Goal: Ask a question: Seek information or help from site administrators or community

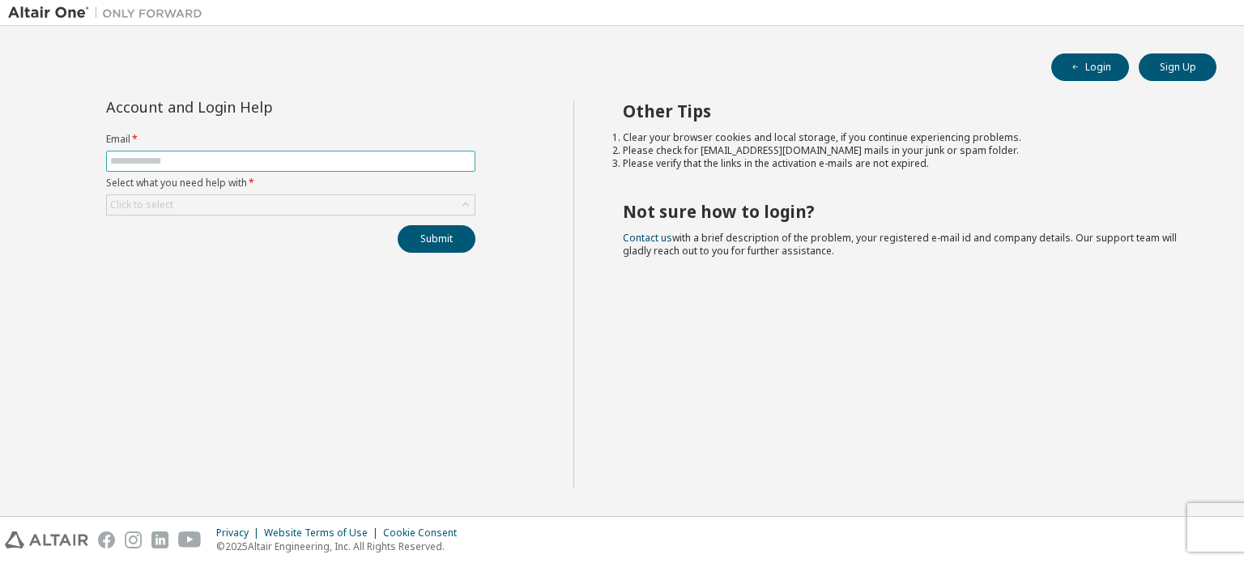
click at [305, 158] on input "text" at bounding box center [290, 161] width 361 height 13
type input "**********"
click at [228, 215] on div "**********" at bounding box center [290, 176] width 389 height 152
click at [234, 210] on div "Click to select" at bounding box center [291, 204] width 368 height 19
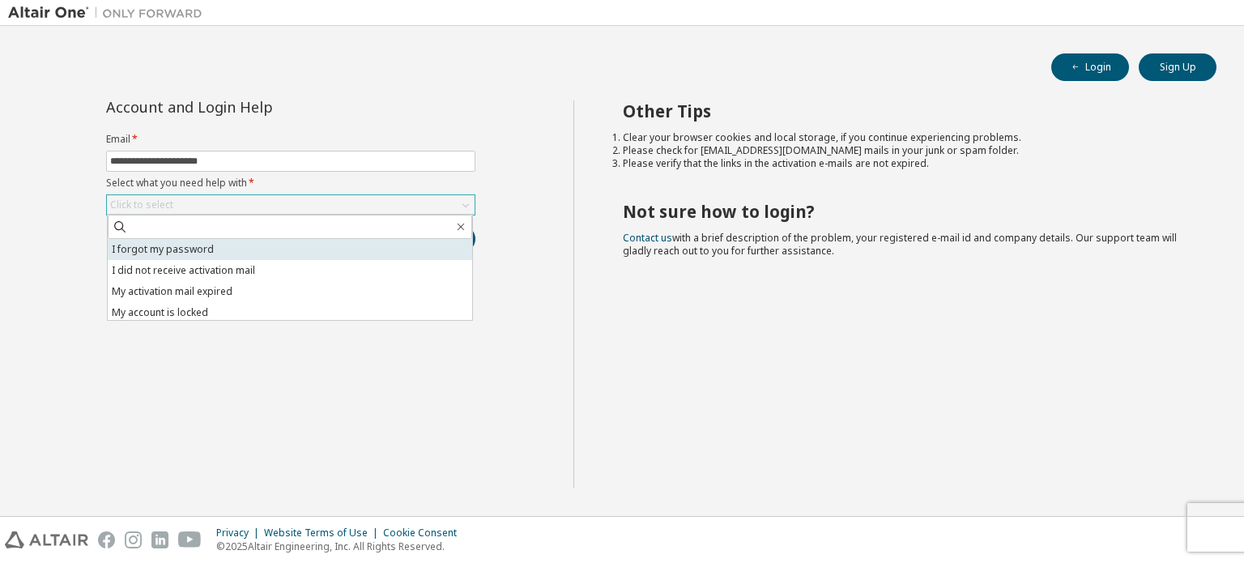
click at [202, 249] on li "I forgot my password" at bounding box center [290, 249] width 364 height 21
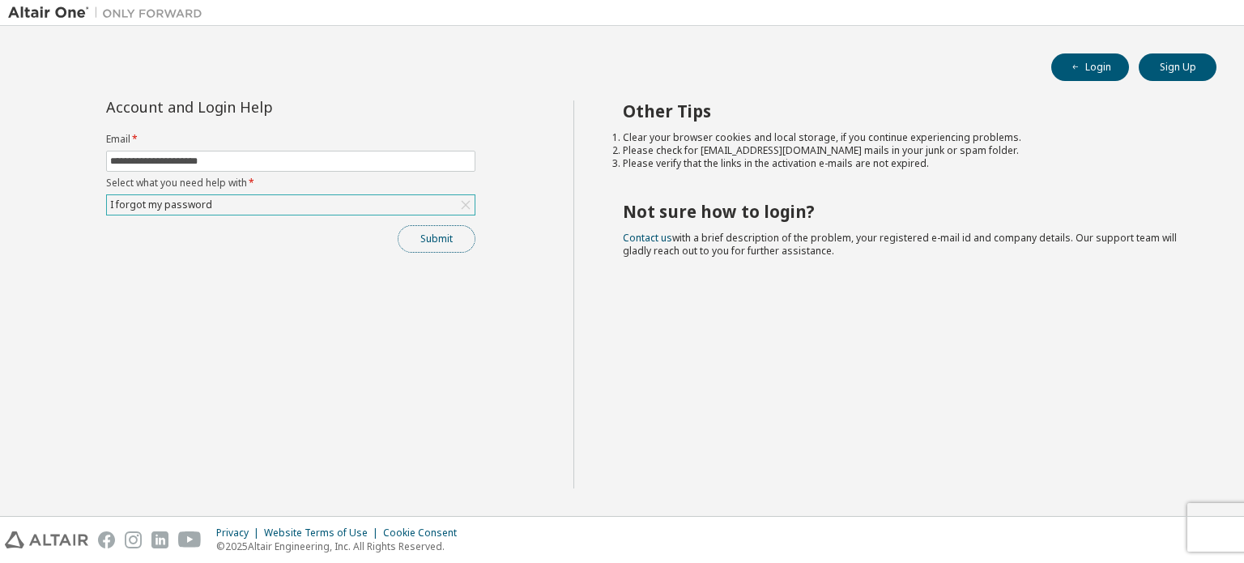
click at [432, 245] on button "Submit" at bounding box center [437, 239] width 78 height 28
click at [414, 185] on label "Select what you need help with *" at bounding box center [290, 183] width 369 height 13
click at [407, 206] on div "I forgot my password" at bounding box center [291, 204] width 368 height 19
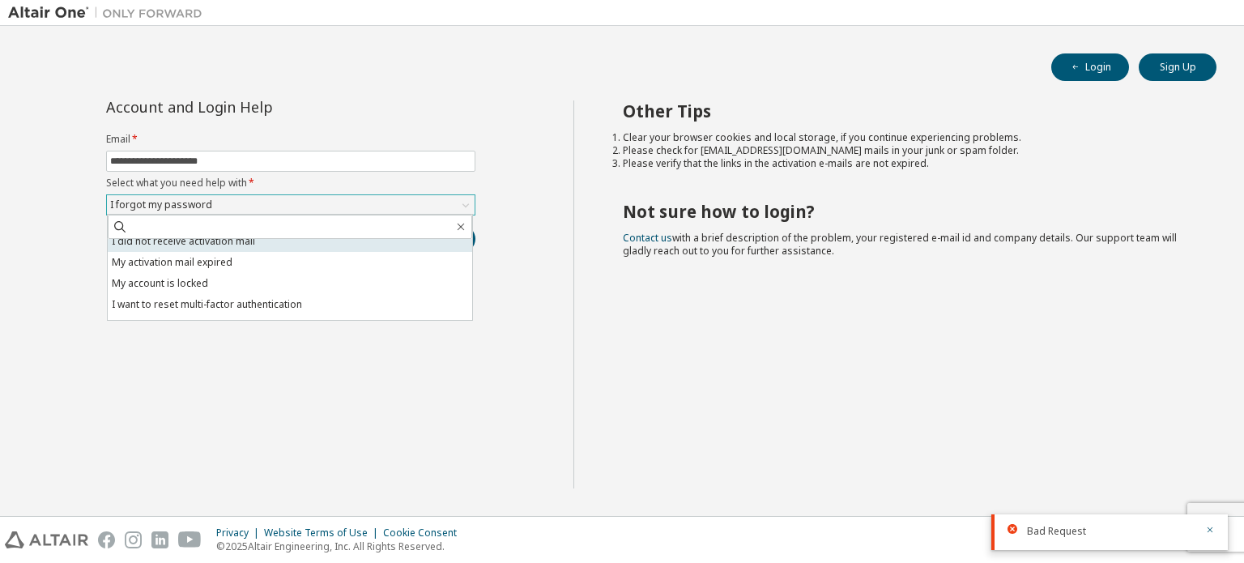
scroll to position [45, 0]
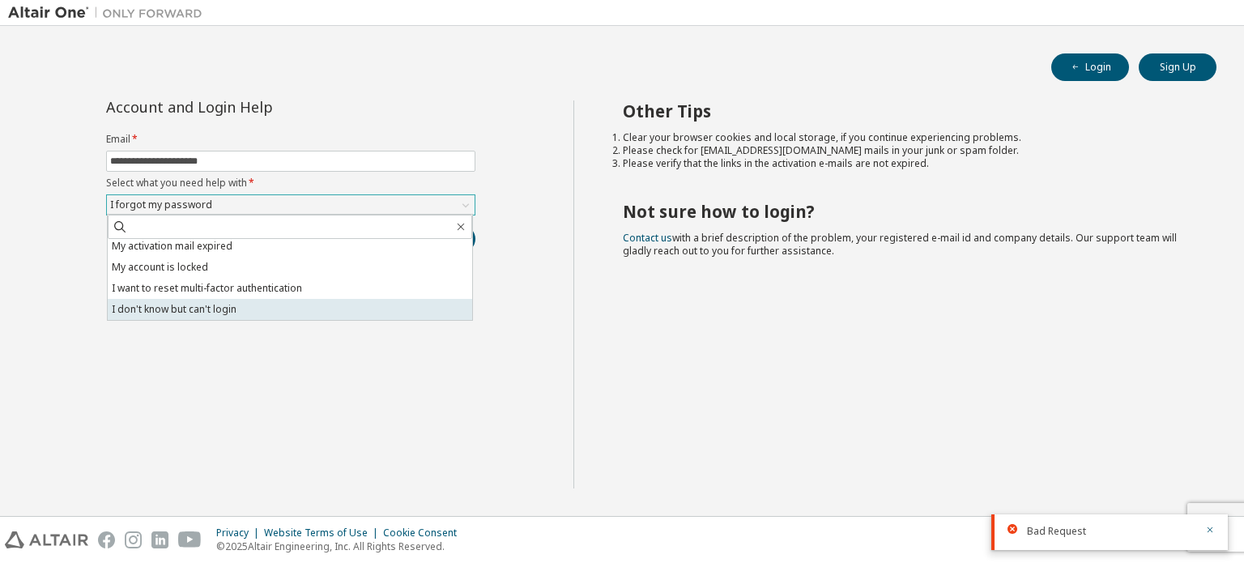
click at [270, 313] on li "I don't know but can't login" at bounding box center [290, 309] width 364 height 21
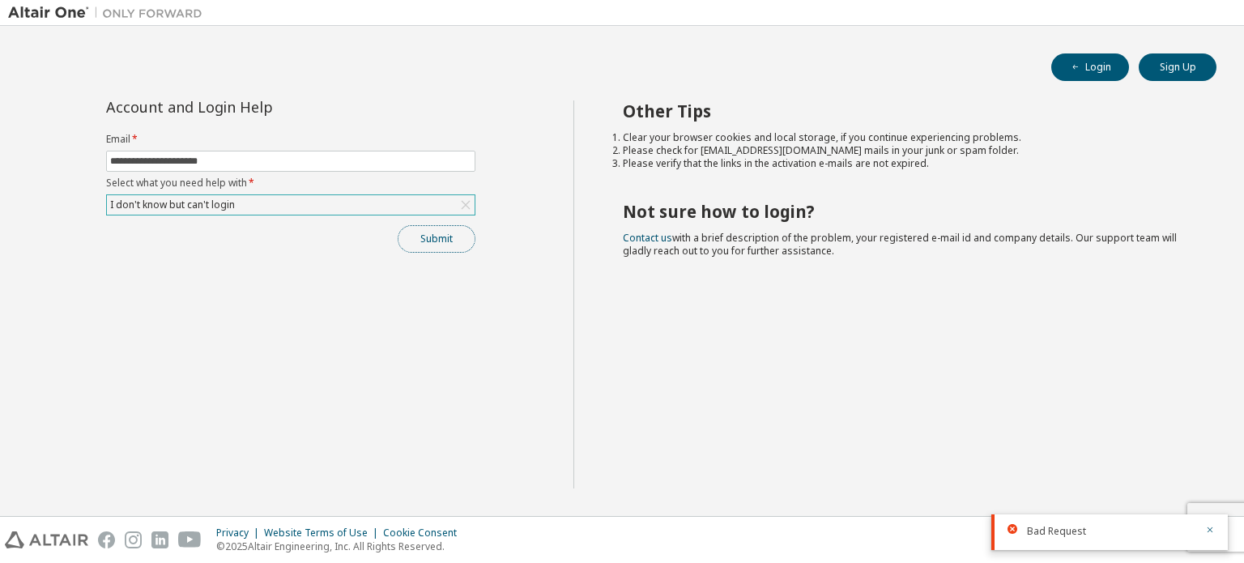
click at [431, 247] on button "Submit" at bounding box center [437, 239] width 78 height 28
click at [428, 228] on button "Submit" at bounding box center [437, 239] width 78 height 28
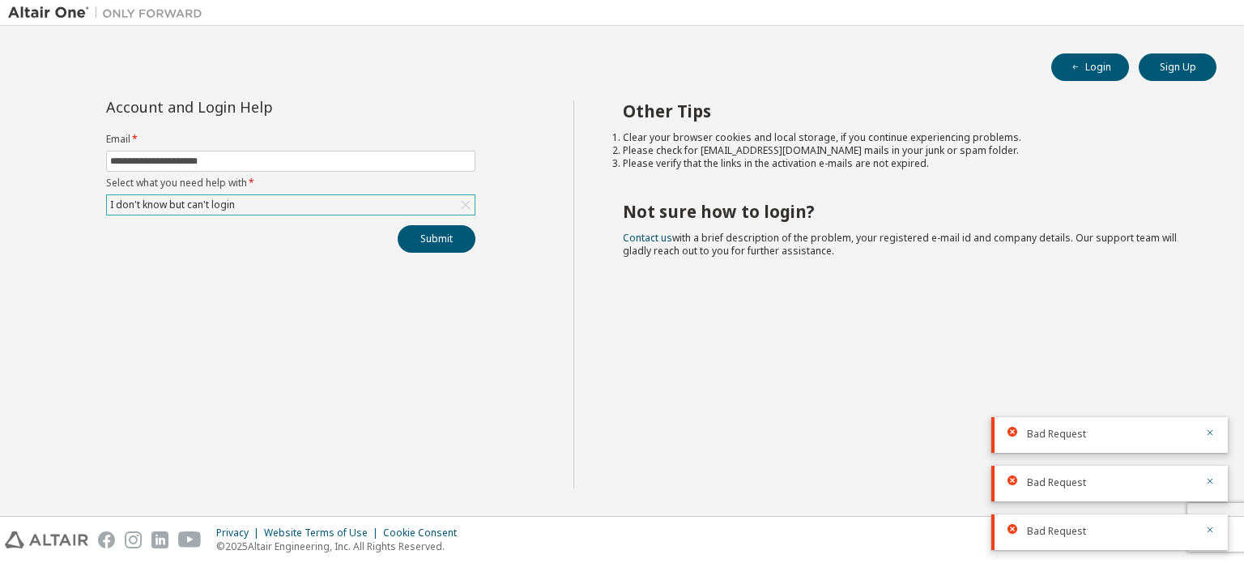
click at [462, 222] on div "**********" at bounding box center [290, 176] width 389 height 152
click at [462, 225] on button "Submit" at bounding box center [437, 239] width 78 height 28
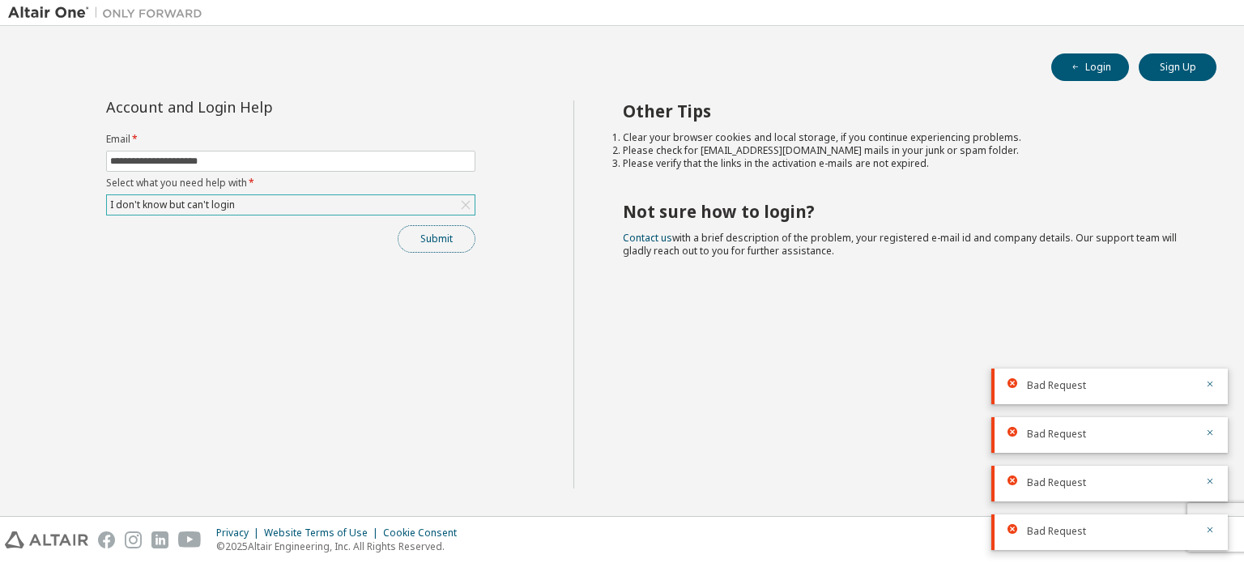
click at [441, 234] on button "Submit" at bounding box center [437, 239] width 78 height 28
click at [439, 246] on button "Submit" at bounding box center [437, 239] width 78 height 28
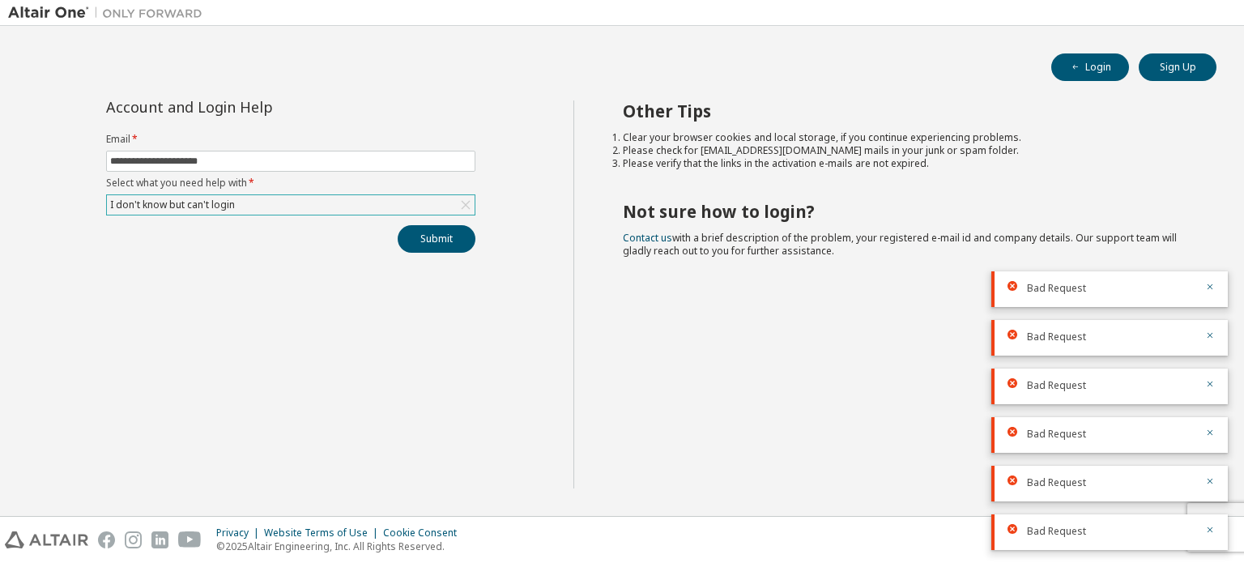
click at [430, 221] on div "**********" at bounding box center [290, 176] width 389 height 152
click at [431, 235] on button "Submit" at bounding box center [437, 239] width 78 height 28
click at [434, 239] on button "Submit" at bounding box center [437, 239] width 78 height 28
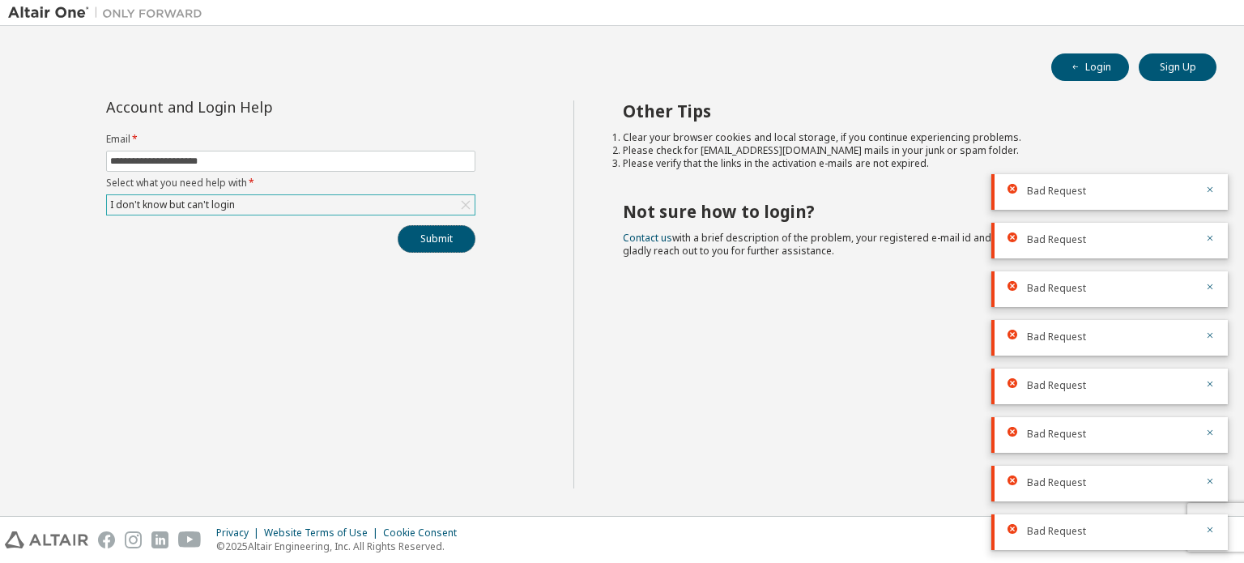
click at [431, 242] on button "Submit" at bounding box center [437, 239] width 78 height 28
click at [428, 240] on button "Submit" at bounding box center [437, 239] width 78 height 28
